Goal: Book appointment/travel/reservation

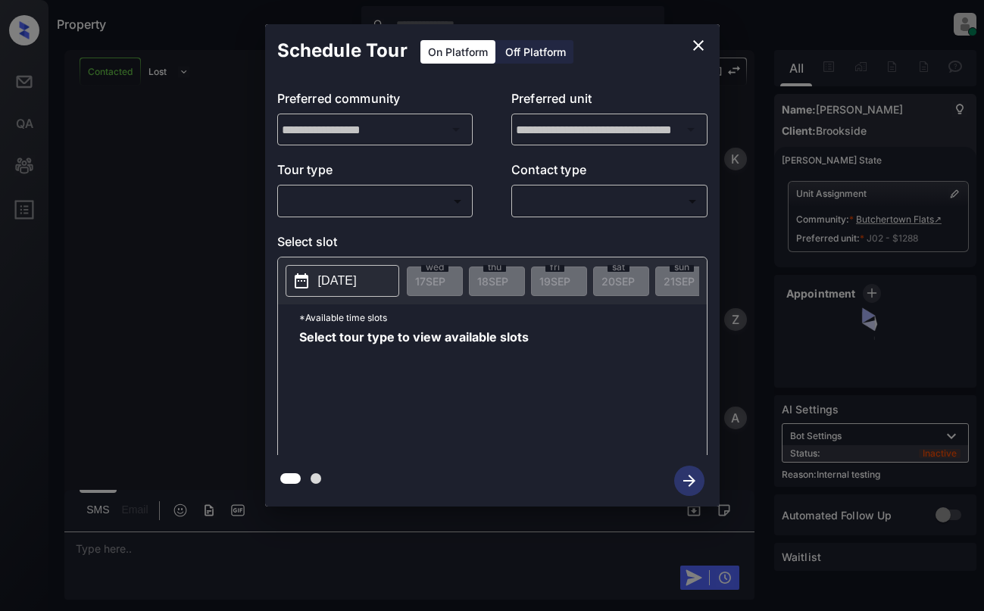
scroll to position [2738, 0]
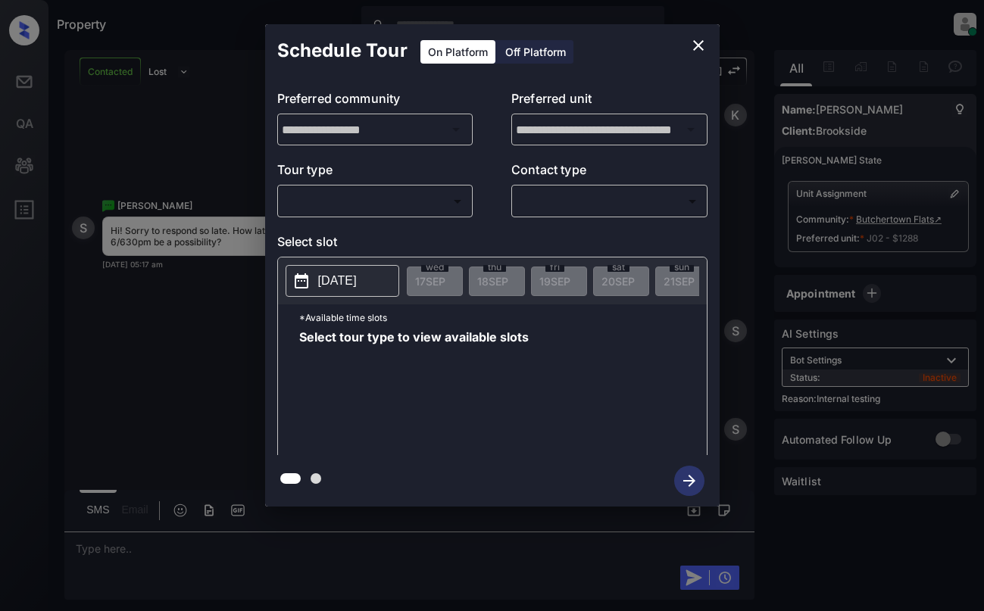
click at [362, 205] on body "Property [PERSON_NAME] Online Set yourself offline Set yourself on break Profil…" at bounding box center [492, 305] width 984 height 611
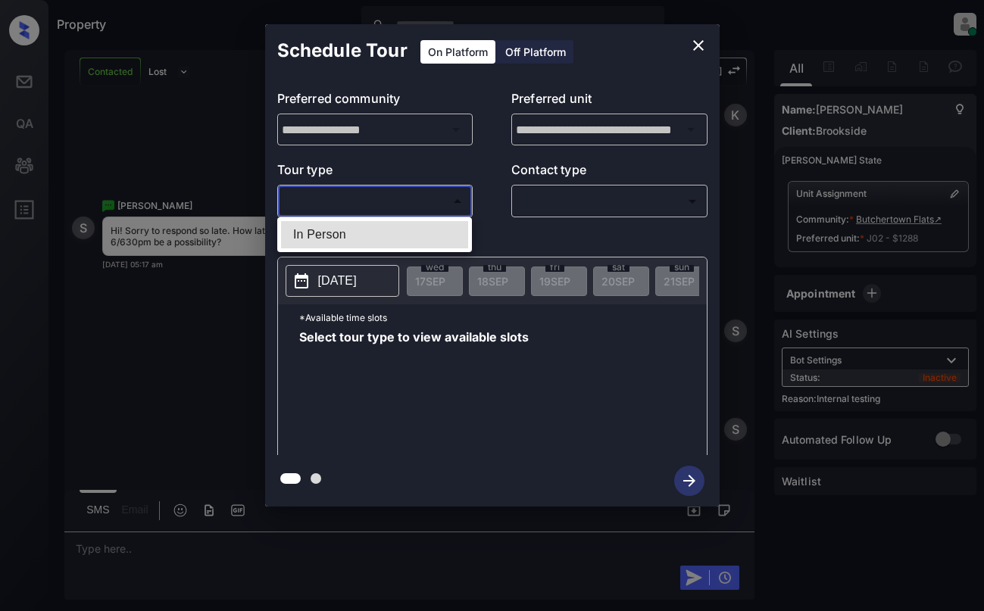
click at [367, 230] on li "In Person" at bounding box center [374, 234] width 187 height 27
type input "********"
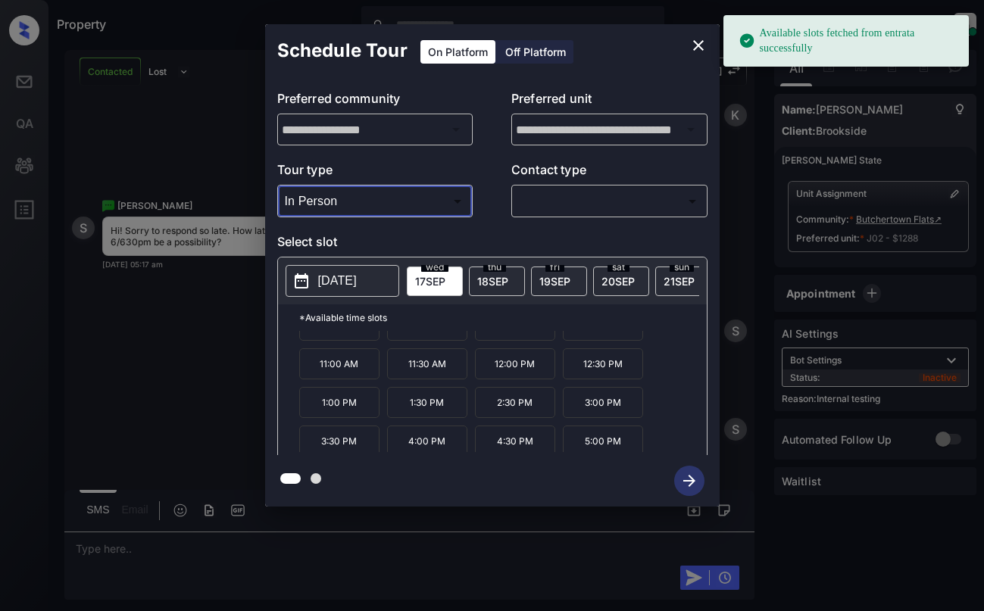
scroll to position [64, 0]
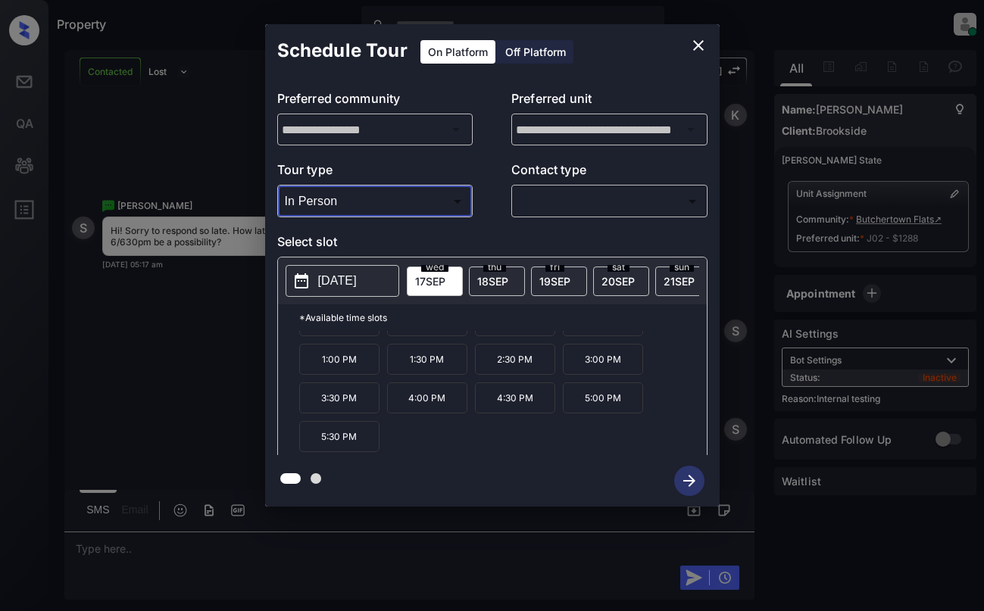
click at [508, 282] on span "[DATE]" at bounding box center [492, 281] width 31 height 13
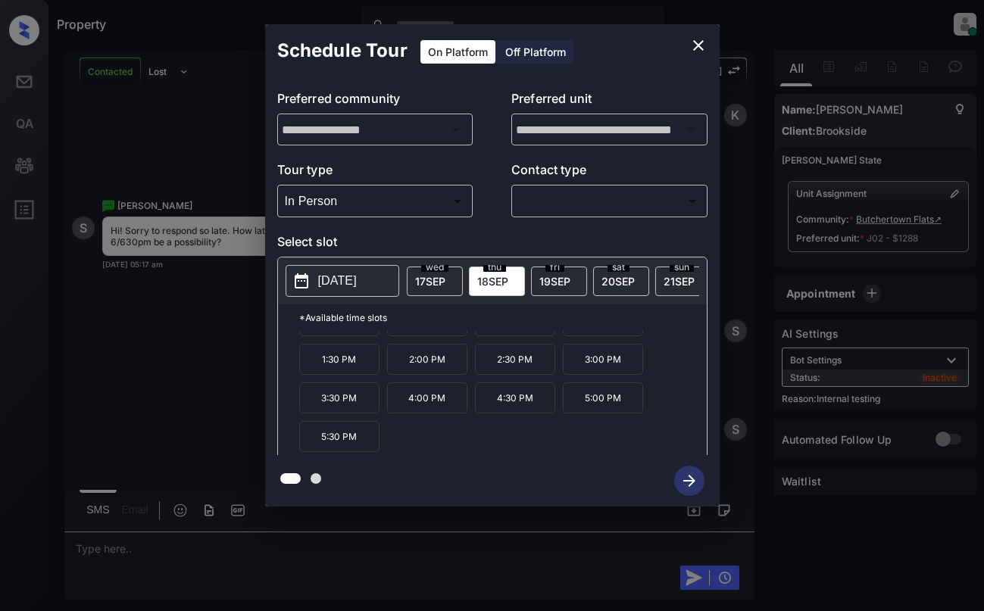
click at [556, 275] on span "[DATE]" at bounding box center [554, 281] width 31 height 13
click at [357, 280] on p "[DATE]" at bounding box center [337, 281] width 39 height 18
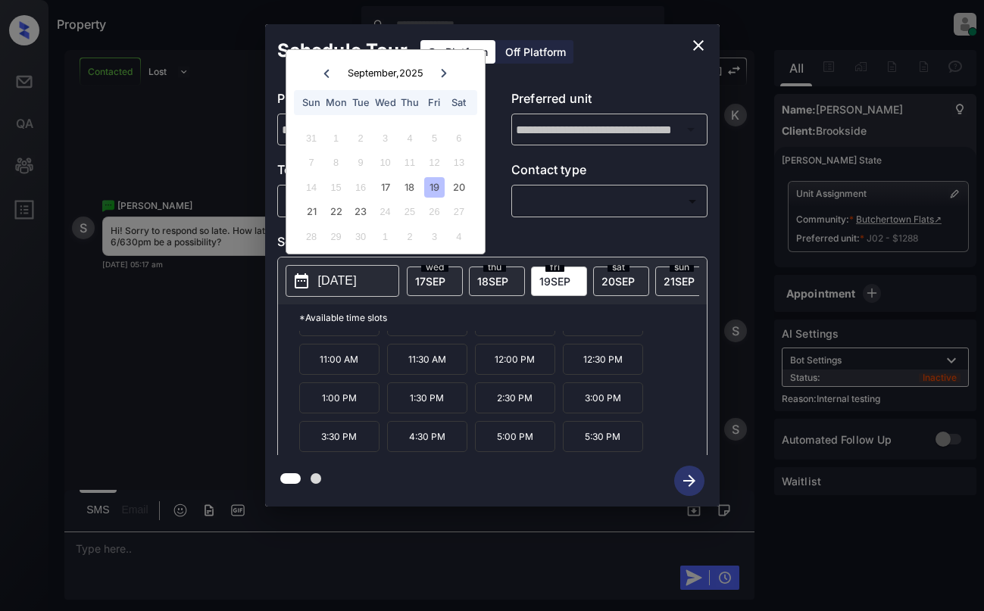
click at [690, 41] on icon "close" at bounding box center [698, 45] width 18 height 18
